Goal: Task Accomplishment & Management: Manage account settings

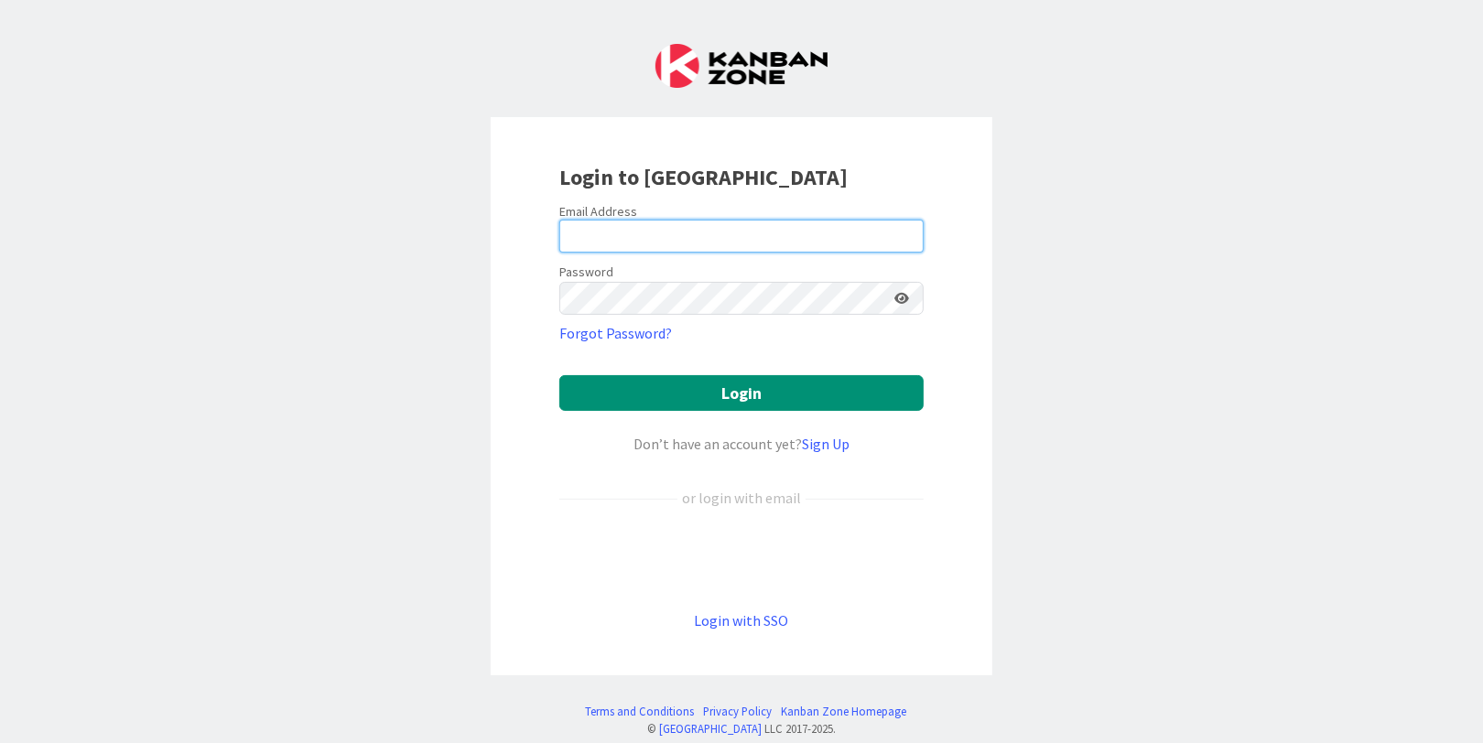
click at [612, 238] on input "email" at bounding box center [741, 236] width 364 height 33
drag, startPoint x: 667, startPoint y: 239, endPoint x: 556, endPoint y: 233, distance: 110.9
click at [559, 233] on input "[EMAIL_ADDRESS][DOMAIN_NAME]" at bounding box center [741, 236] width 364 height 33
type input "[PERSON_NAME][EMAIL_ADDRESS][PERSON_NAME][DOMAIN_NAME]"
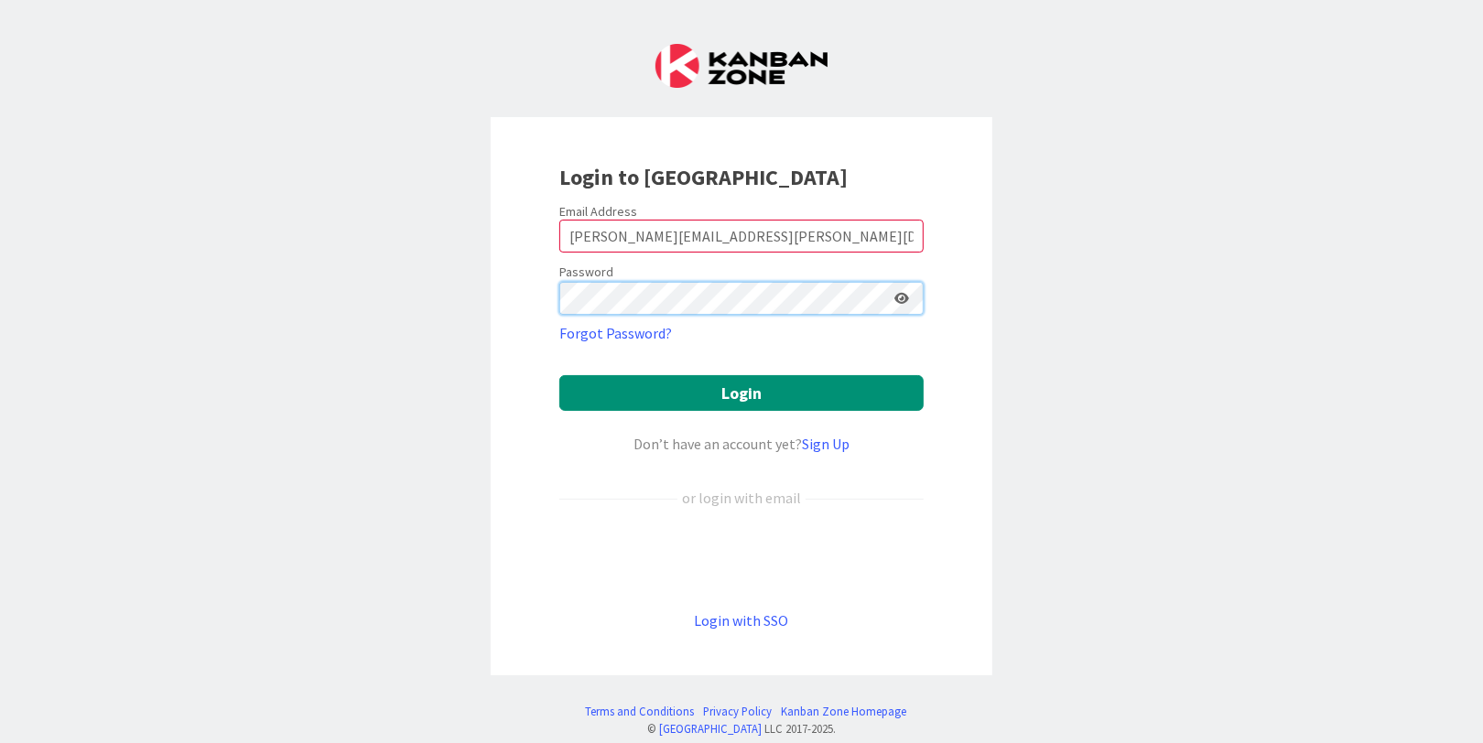
click at [559, 375] on button "Login" at bounding box center [741, 393] width 364 height 36
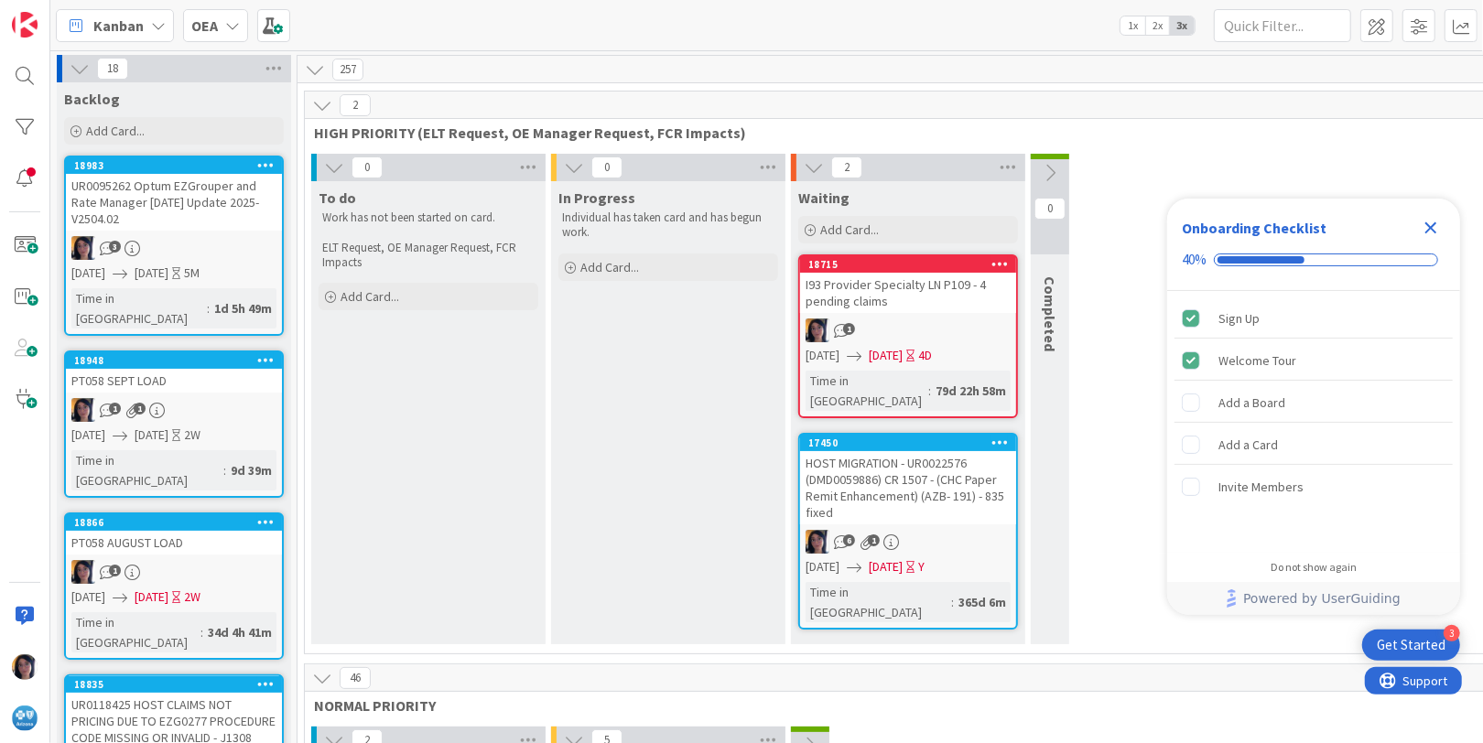
click at [1429, 228] on icon "Close Checklist" at bounding box center [1431, 228] width 12 height 12
